Goal: Information Seeking & Learning: Learn about a topic

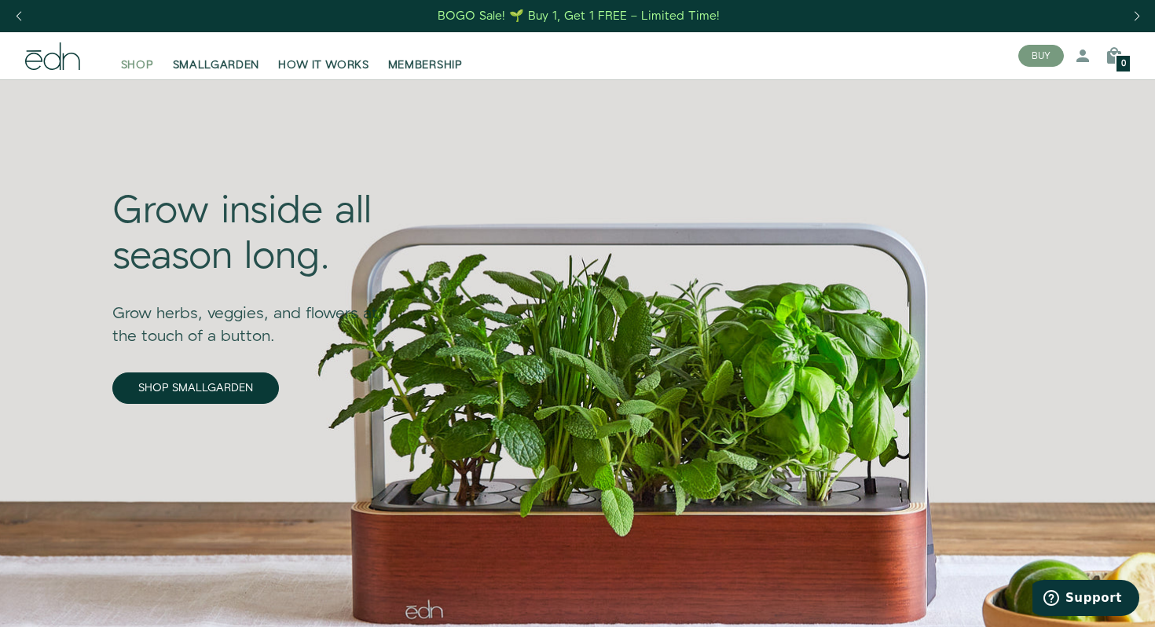
click at [140, 66] on span "SHOP" at bounding box center [137, 65] width 33 height 16
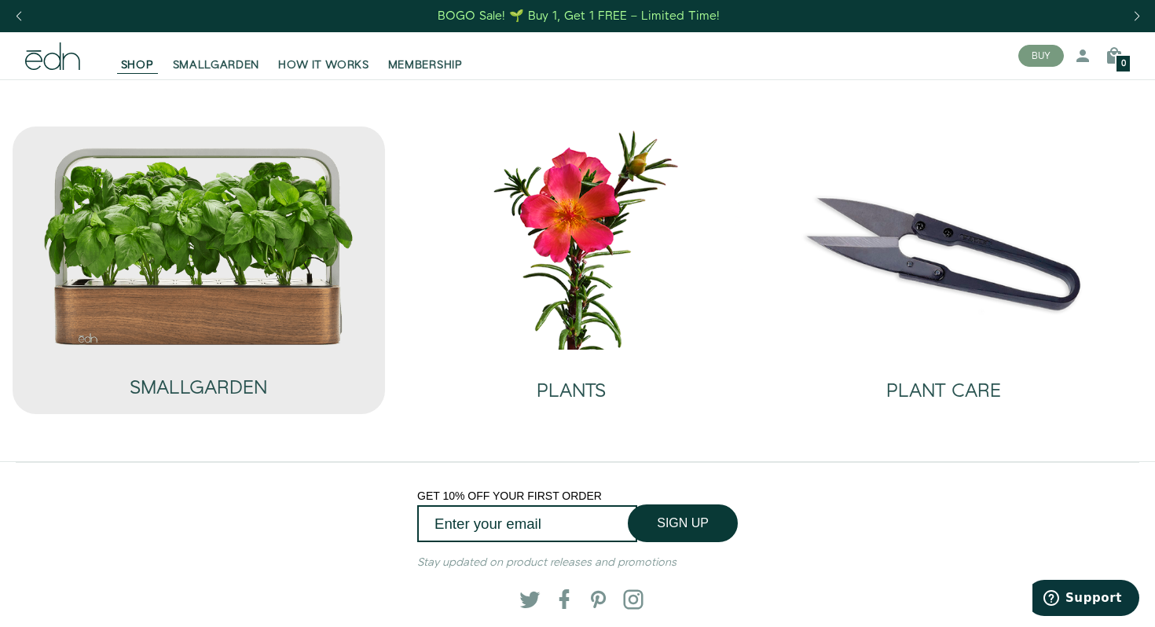
click at [183, 267] on img at bounding box center [198, 246] width 313 height 200
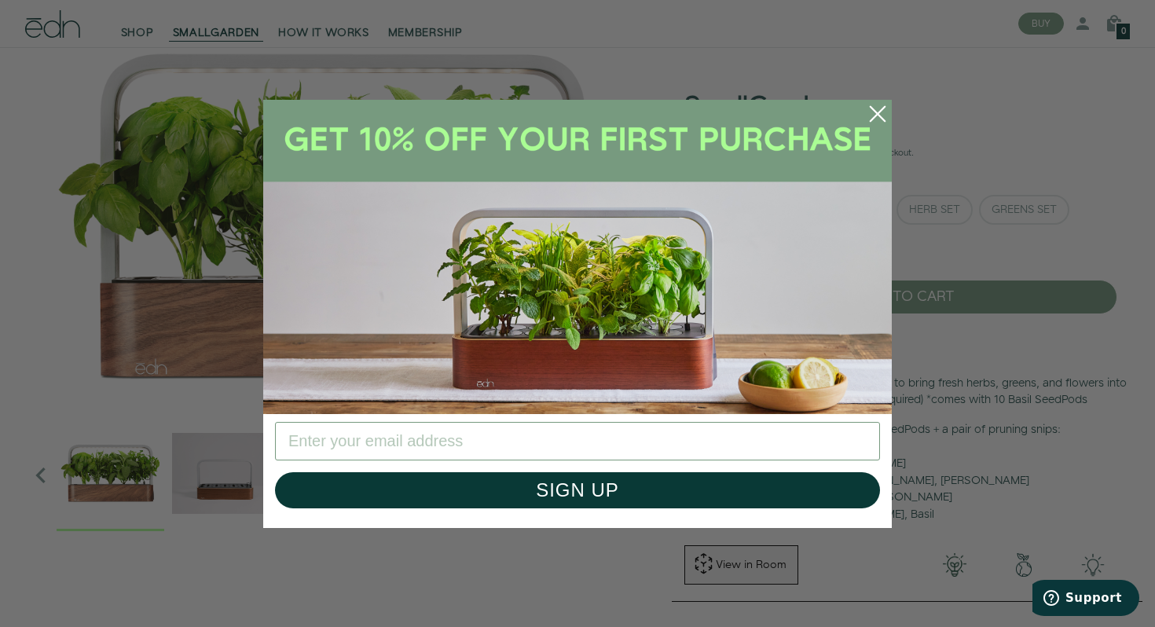
scroll to position [49, 0]
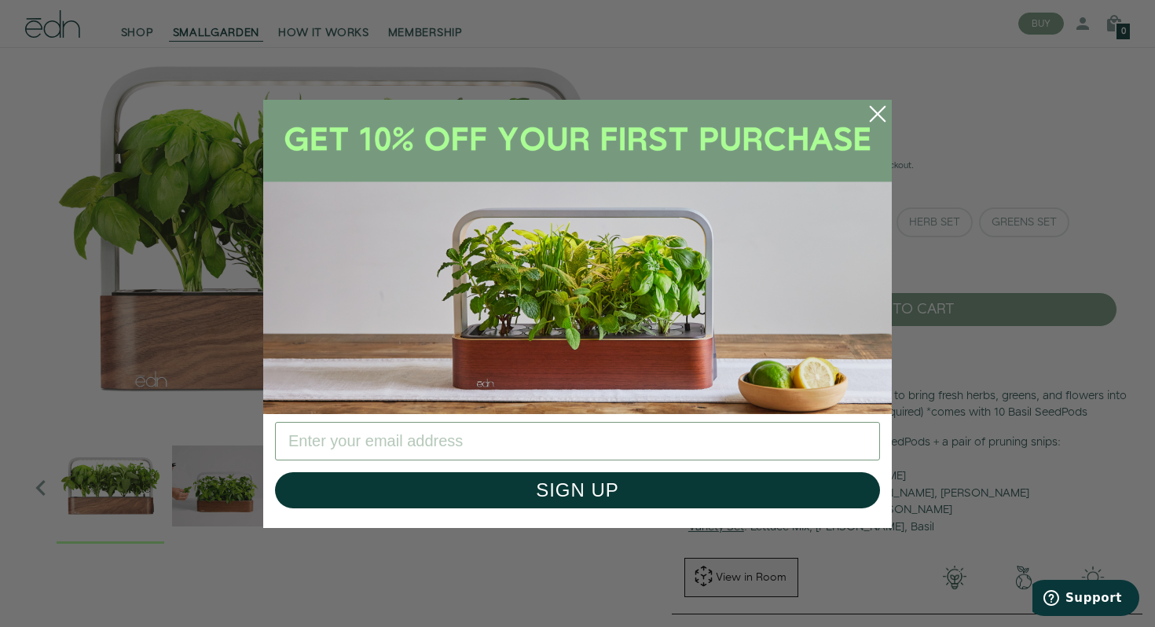
click at [880, 114] on circle "Close dialog" at bounding box center [878, 114] width 35 height 35
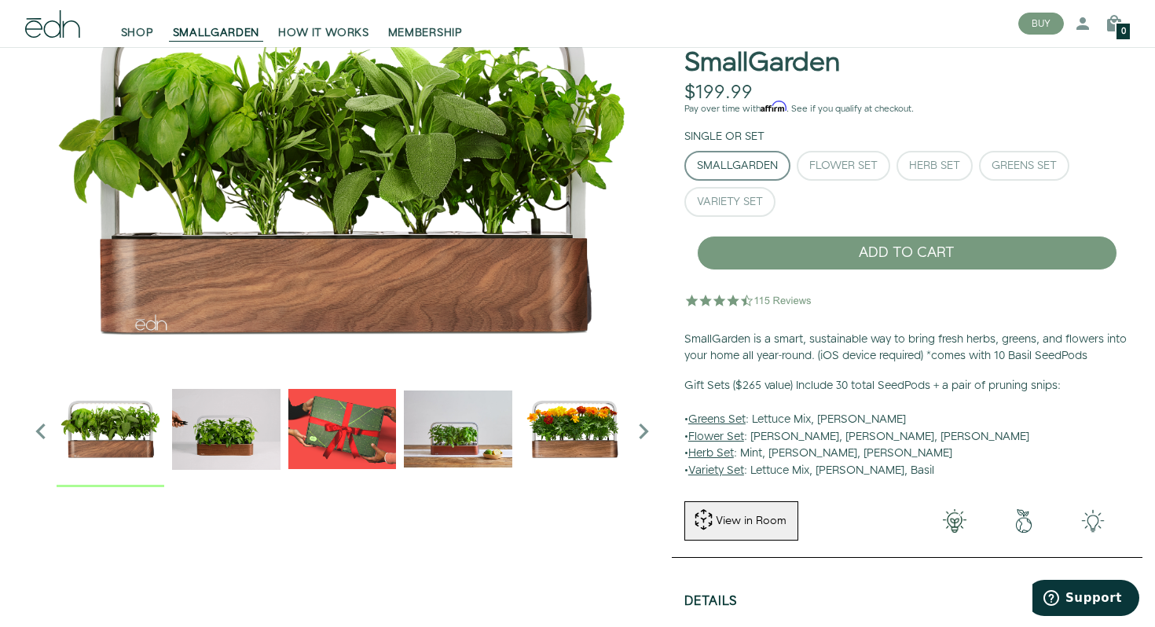
scroll to position [0, 0]
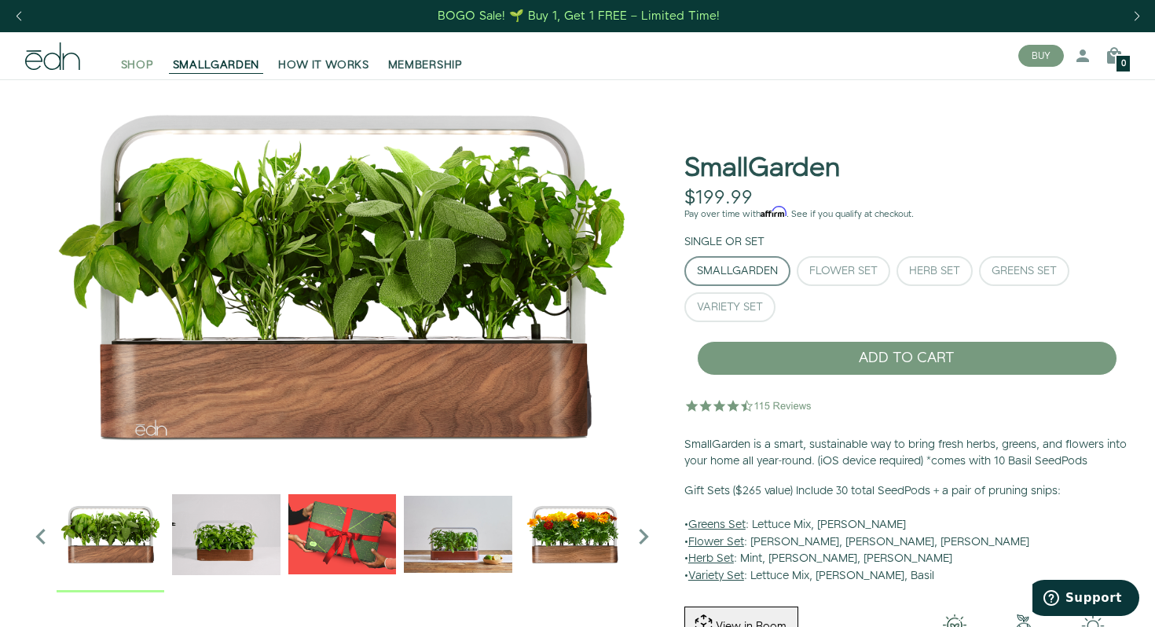
click at [135, 61] on span "SHOP" at bounding box center [137, 65] width 33 height 16
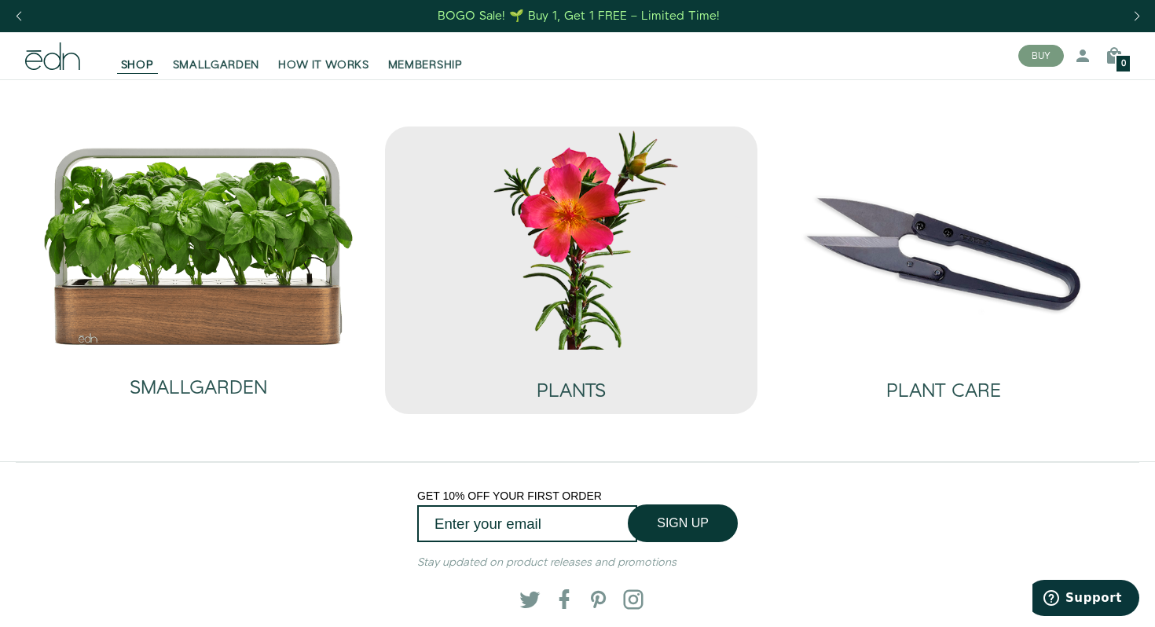
click at [567, 239] on img at bounding box center [571, 238] width 347 height 223
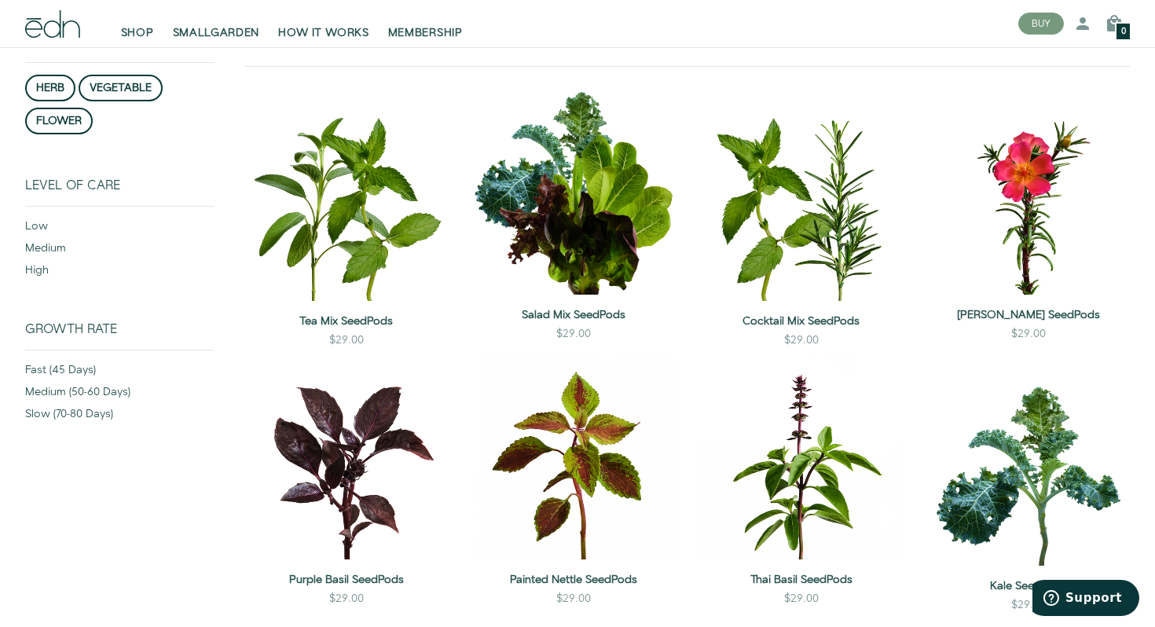
scroll to position [185, 0]
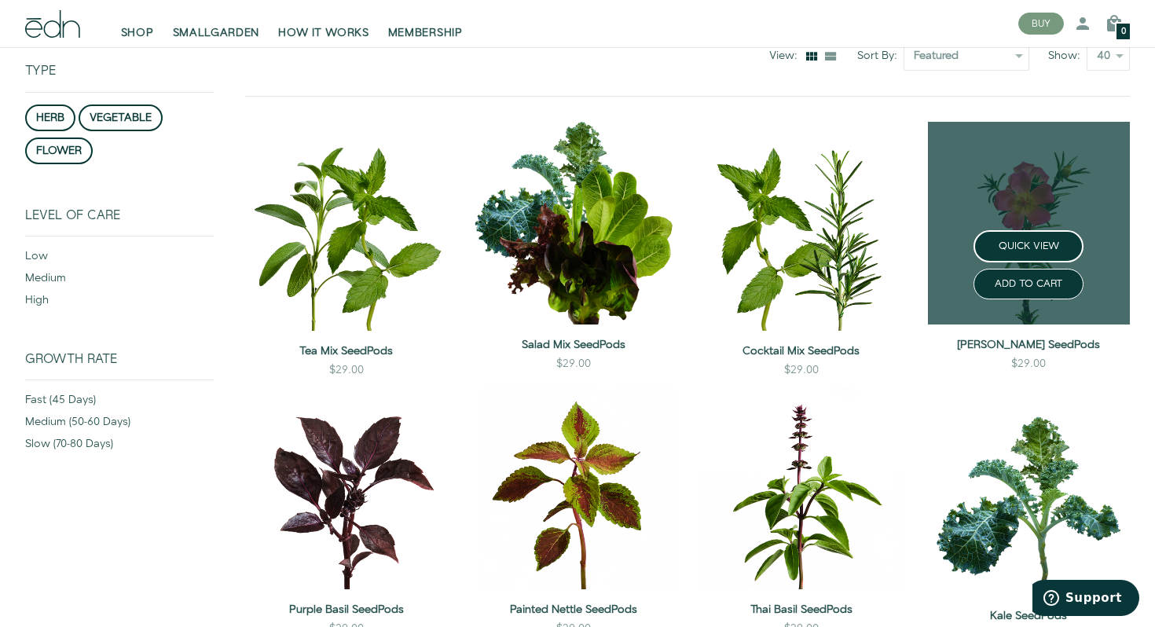
click at [1014, 216] on link at bounding box center [1029, 223] width 203 height 203
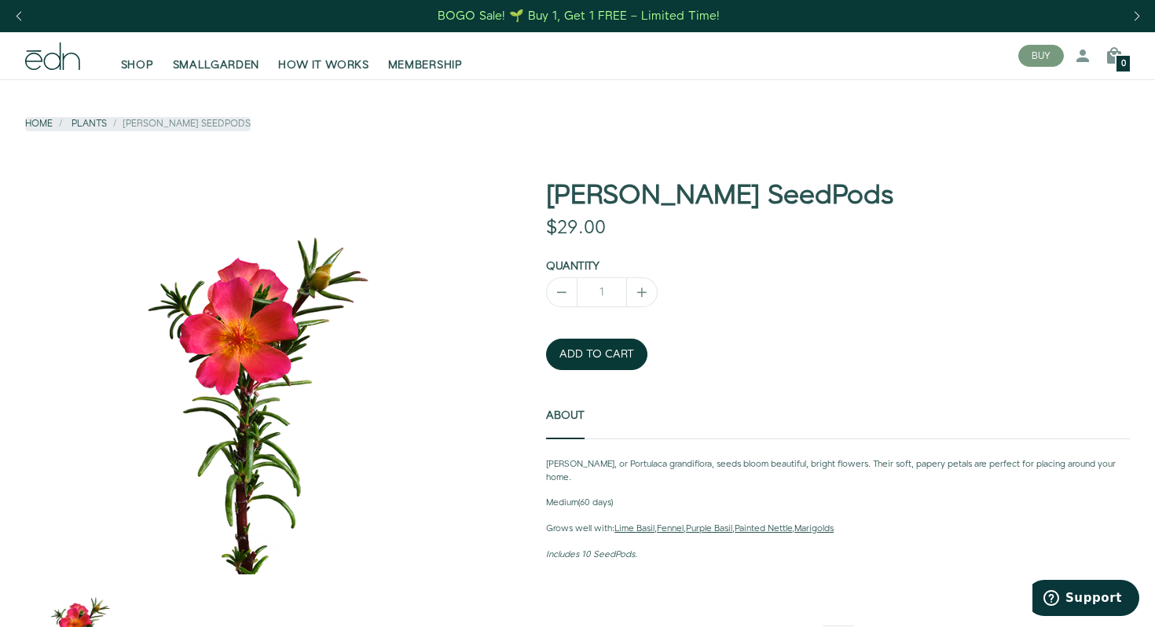
scroll to position [328, 0]
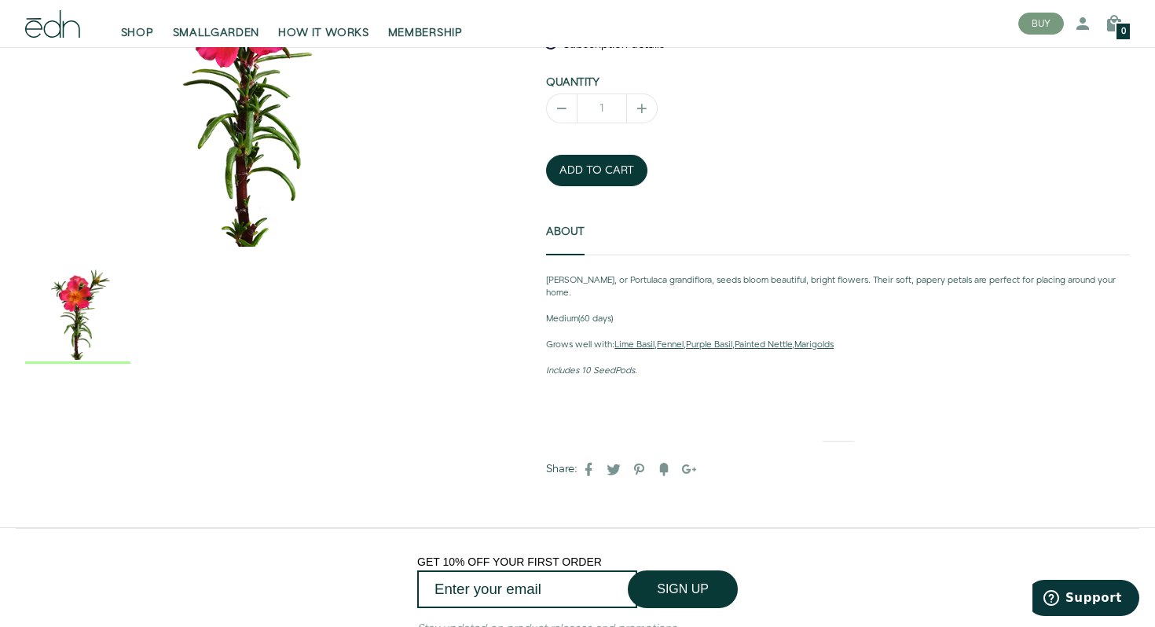
click at [618, 279] on p "[PERSON_NAME], or Portulaca grandiflora, seeds bloom beautiful, bright flowers.…" at bounding box center [838, 287] width 584 height 27
click at [145, 33] on span "SHOP" at bounding box center [137, 33] width 33 height 16
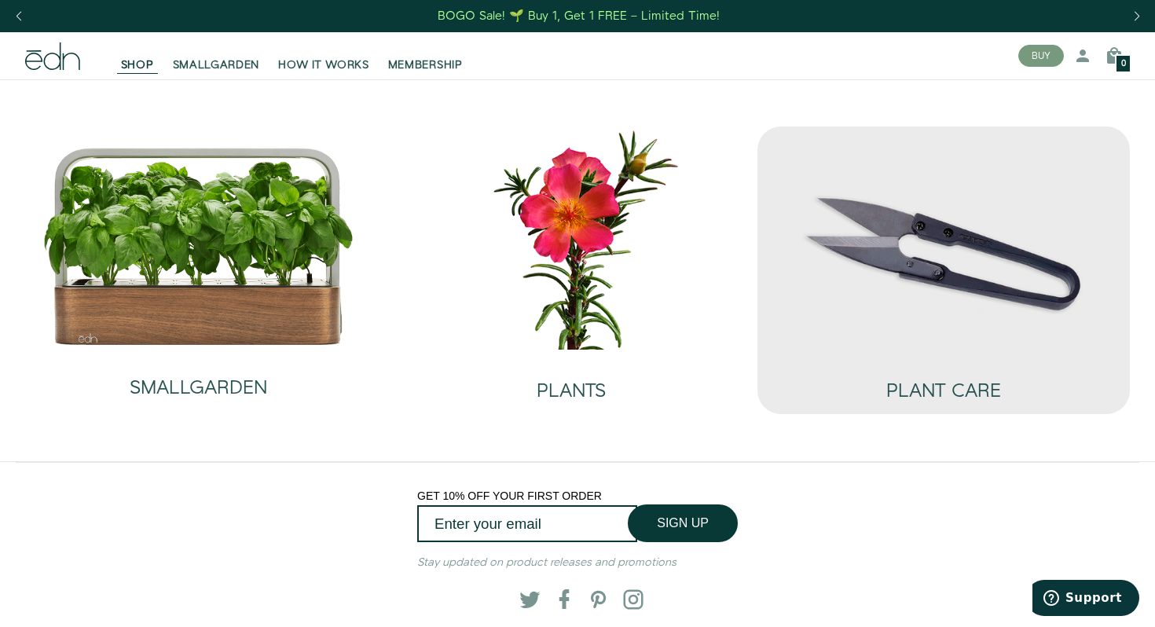
click at [805, 182] on img at bounding box center [943, 238] width 347 height 223
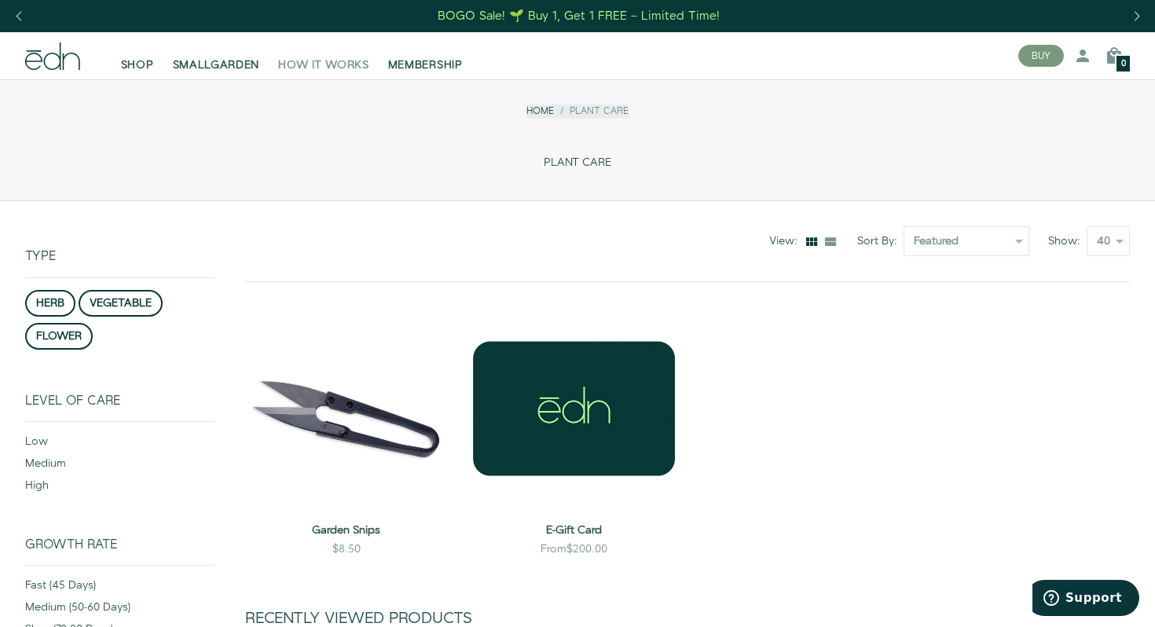
click at [317, 63] on span "HOW IT WORKS" at bounding box center [323, 65] width 90 height 16
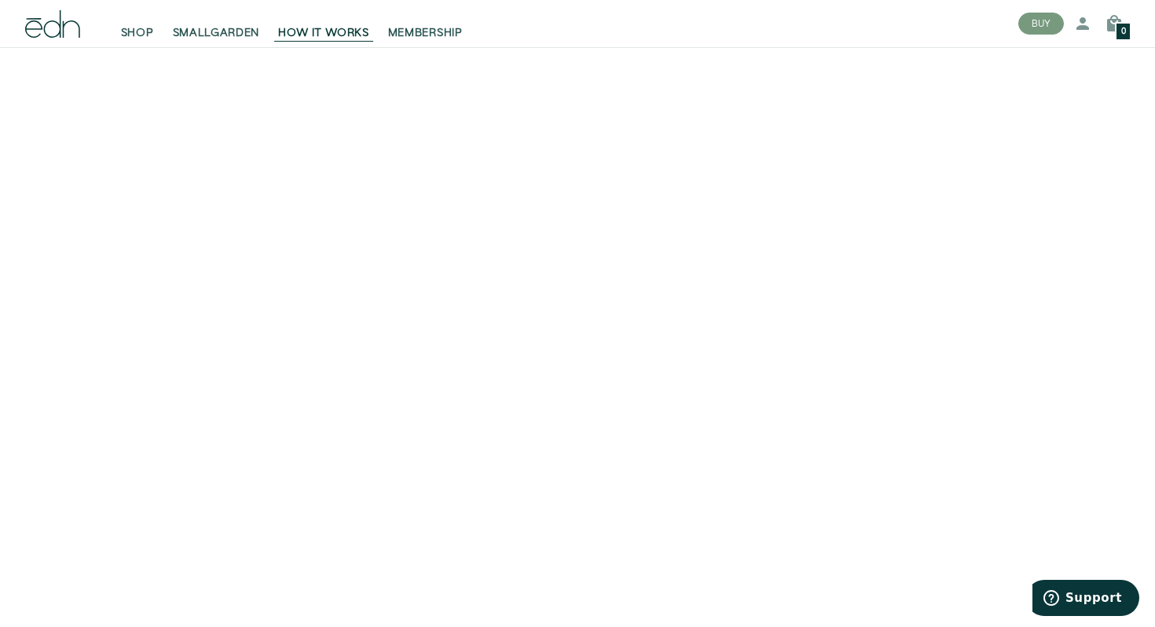
scroll to position [46, 0]
click at [471, 327] on video at bounding box center [577, 323] width 1155 height 578
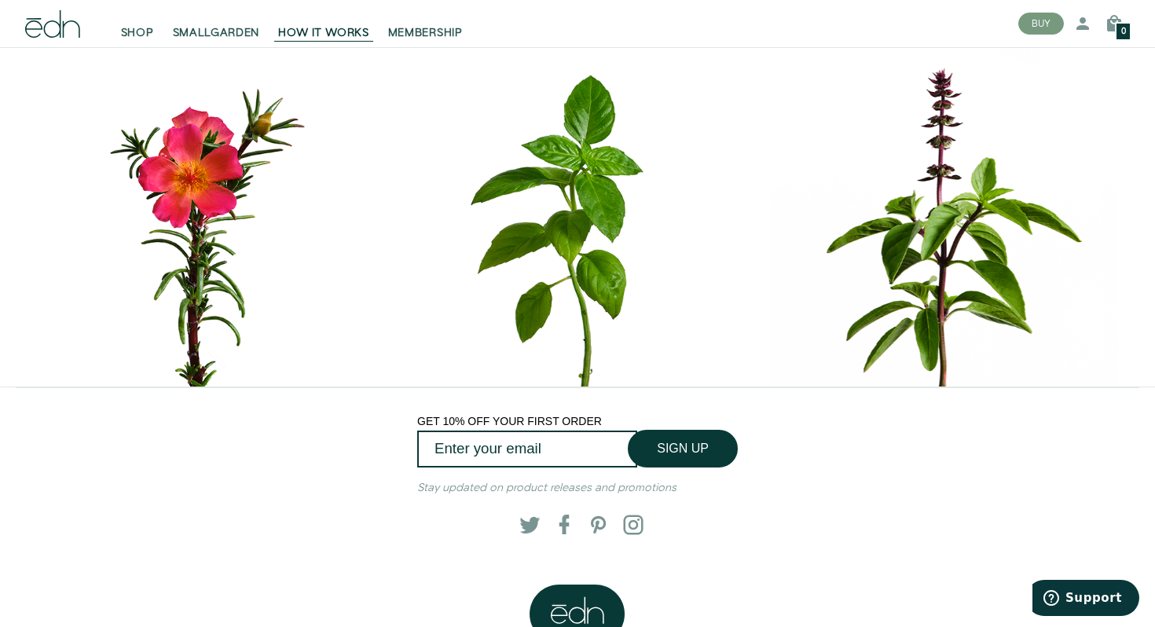
scroll to position [6915, 0]
